Goal: Navigation & Orientation: Find specific page/section

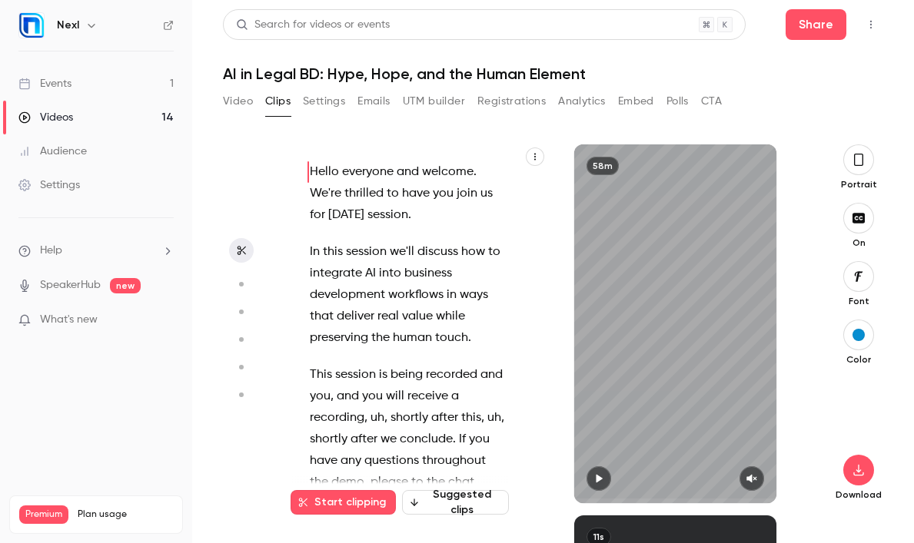
click at [92, 88] on link "Events 1" at bounding box center [96, 84] width 192 height 34
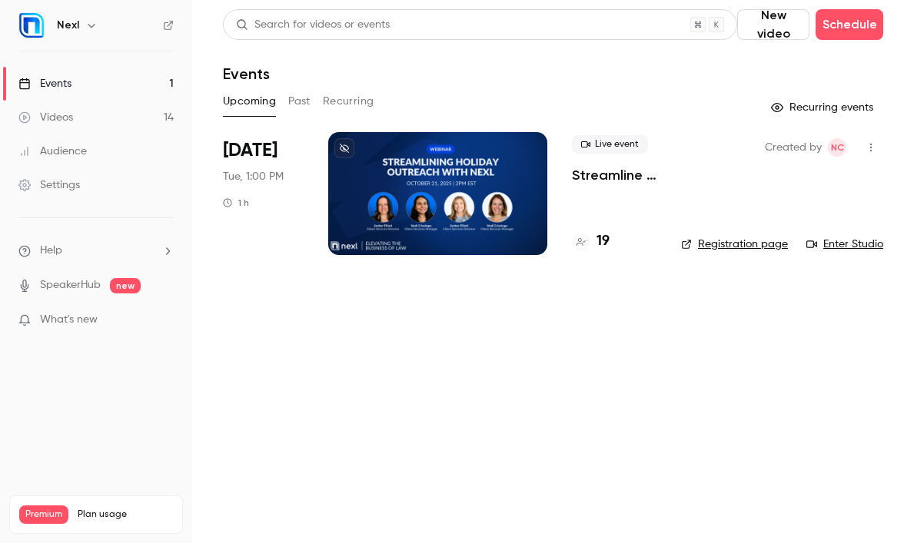
click at [281, 101] on div "Upcoming Past Recurring" at bounding box center [553, 101] width 660 height 25
click at [288, 101] on button "Past" at bounding box center [299, 101] width 22 height 25
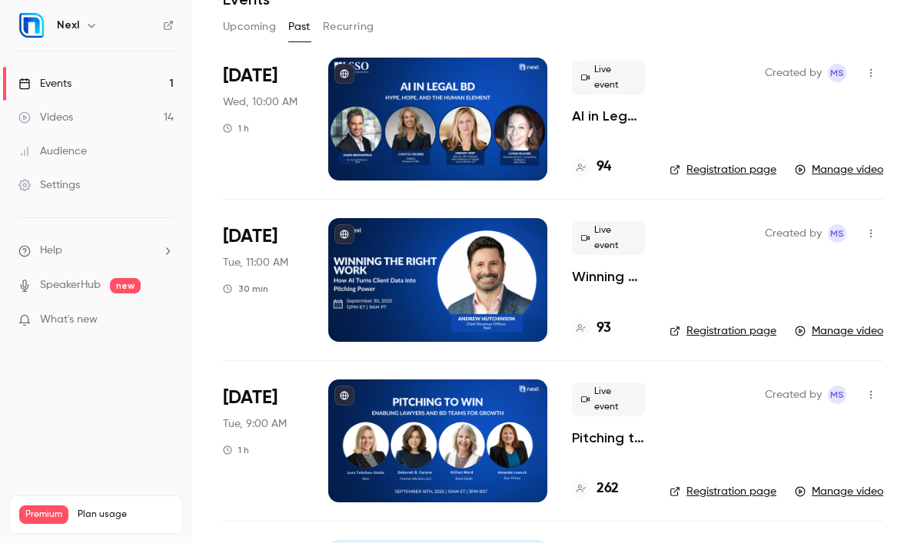
scroll to position [78, 0]
